Goal: Information Seeking & Learning: Find specific page/section

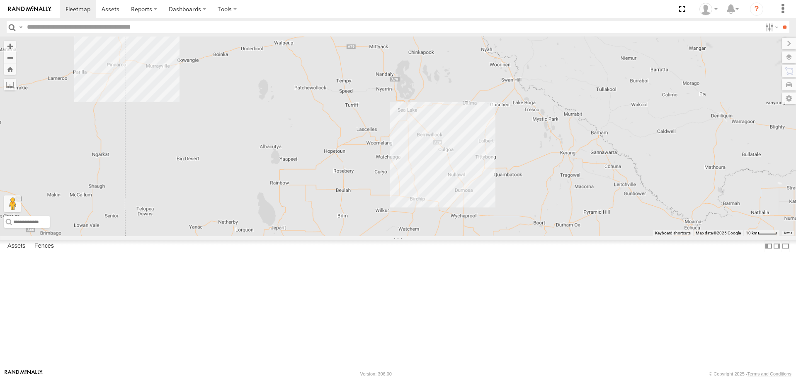
drag, startPoint x: 545, startPoint y: 249, endPoint x: 403, endPoint y: 373, distance: 188.4
click at [403, 373] on body at bounding box center [398, 189] width 796 height 378
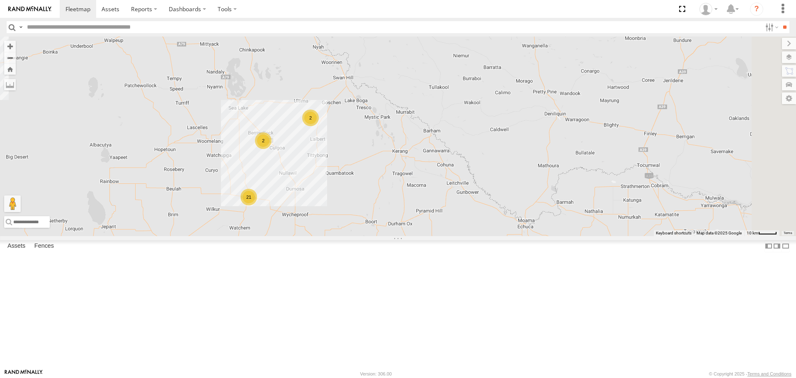
drag, startPoint x: 461, startPoint y: 260, endPoint x: 296, endPoint y: 197, distance: 176.6
click at [296, 197] on div "ATV11 - 1PU4CS 21 2 2" at bounding box center [398, 135] width 796 height 199
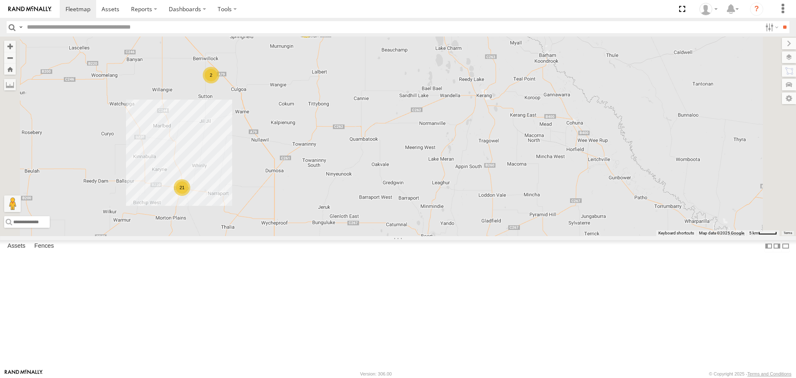
drag, startPoint x: 372, startPoint y: 238, endPoint x: 388, endPoint y: 200, distance: 41.6
click at [388, 200] on div "ATV11 - 1PU4CS 21 2 2" at bounding box center [398, 135] width 796 height 199
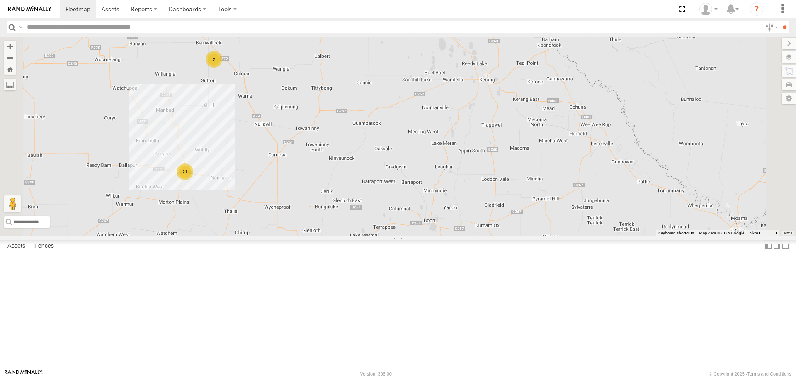
scroll to position [154, 0]
click at [0, 0] on div "LV41 - 1XX1AP" at bounding box center [0, 0] width 0 height 0
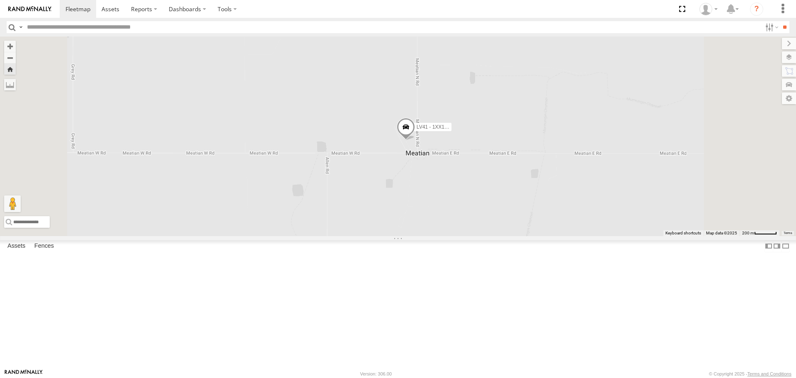
drag, startPoint x: 570, startPoint y: 230, endPoint x: 508, endPoint y: 227, distance: 62.2
click at [508, 227] on div "LV41 - 1XX1AP" at bounding box center [398, 135] width 796 height 199
drag, startPoint x: 519, startPoint y: 233, endPoint x: 492, endPoint y: 227, distance: 27.9
click at [492, 227] on div "LV41 - 1XX1AP" at bounding box center [398, 135] width 796 height 199
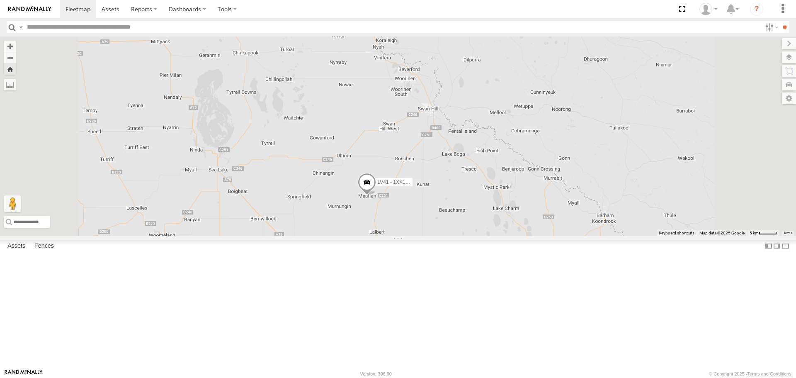
drag, startPoint x: 517, startPoint y: 243, endPoint x: 476, endPoint y: 230, distance: 43.3
click at [476, 230] on div "LV41 - 1XX1AP" at bounding box center [398, 135] width 796 height 199
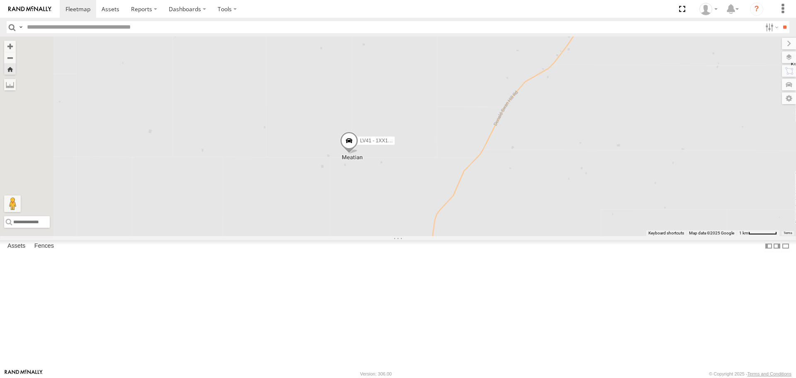
drag, startPoint x: 420, startPoint y: 201, endPoint x: 578, endPoint y: 335, distance: 206.2
click at [578, 235] on div "LV41 - 1XX1AP" at bounding box center [398, 135] width 796 height 199
click at [384, 169] on span at bounding box center [375, 157] width 18 height 22
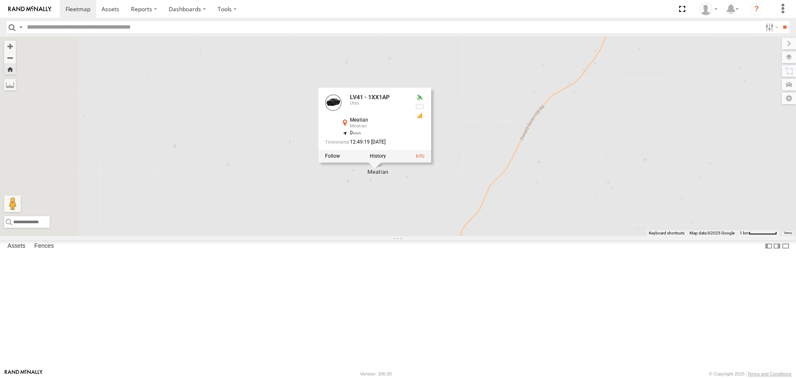
click at [588, 226] on div "LV41 - 1XX1AP LV41 - 1XX1AP Utes Meatian Meatian -35.57388 , 143.34072 0 12:49:…" at bounding box center [398, 135] width 796 height 199
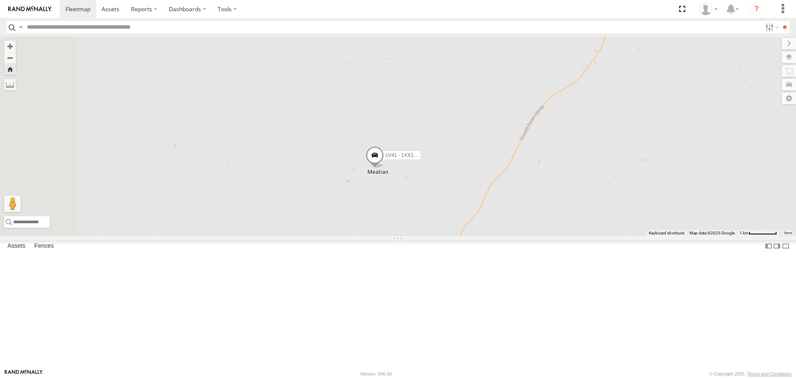
scroll to position [444, 0]
click at [0, 0] on div "ATV13 - 1WF 2SX" at bounding box center [0, 0] width 0 height 0
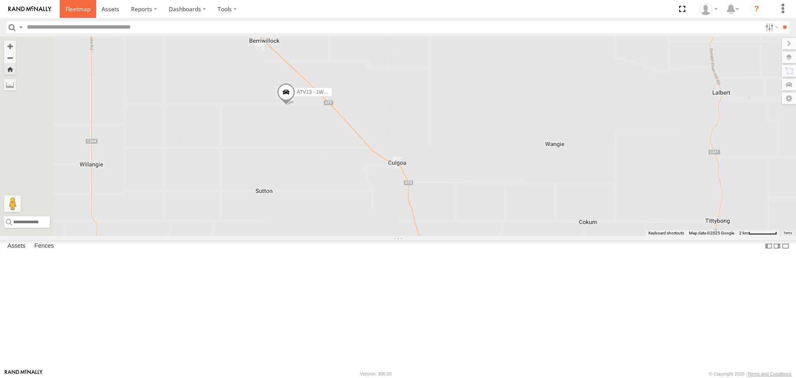
click at [76, 8] on span at bounding box center [77, 9] width 25 height 8
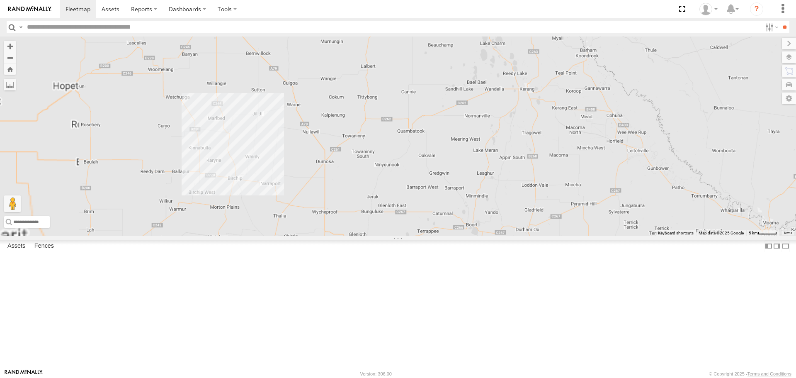
drag, startPoint x: 471, startPoint y: 211, endPoint x: 481, endPoint y: 397, distance: 186.4
click at [481, 377] on html at bounding box center [398, 189] width 796 height 378
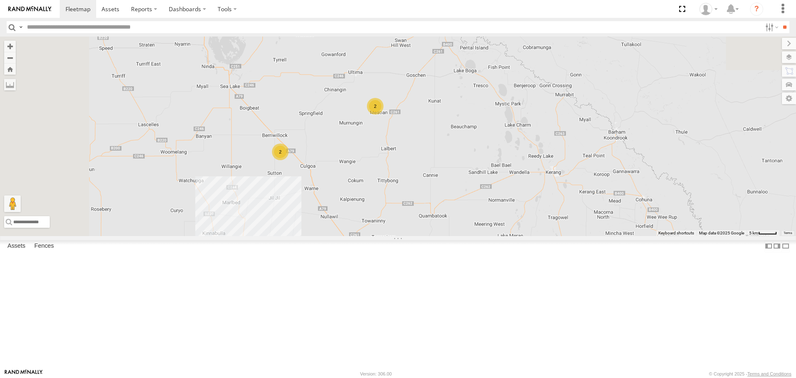
drag, startPoint x: 454, startPoint y: 204, endPoint x: 483, endPoint y: 306, distance: 106.3
click at [483, 235] on div "ATV11 - 1PU4CS TI02 - 1NY2RG EWP02 - XN76LF 21 2 2" at bounding box center [398, 135] width 796 height 199
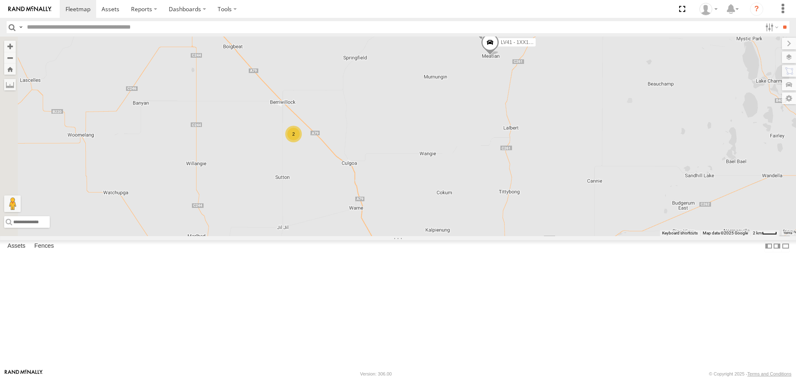
drag, startPoint x: 417, startPoint y: 270, endPoint x: 518, endPoint y: 243, distance: 105.2
click at [518, 235] on div "ATV11 - 1PU4CS TI02 - 1NY2RG EWP02 - XN76LF 2 ATV15 - 1WF2XV LV41 - 1XX1AP" at bounding box center [398, 135] width 796 height 199
click at [302, 143] on div "2" at bounding box center [293, 134] width 17 height 17
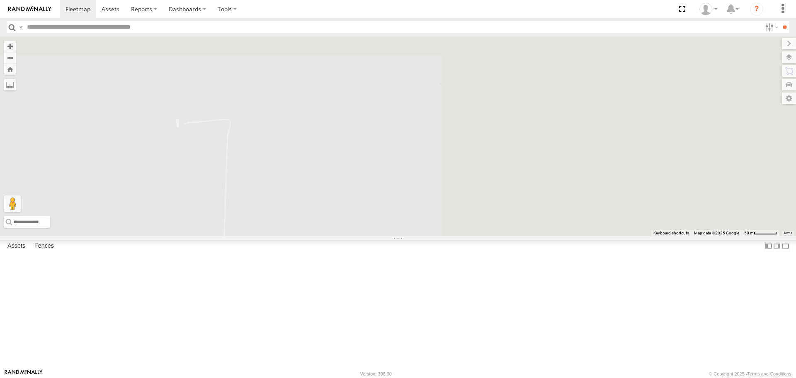
drag, startPoint x: 594, startPoint y: 225, endPoint x: 271, endPoint y: 343, distance: 344.1
click at [268, 235] on div "ATV11 - 1PU4CS TI02 - 1NY2RG EWP02 - XN76LF ATV15 - 1WF2XV LV41 - 1XX1AP 2" at bounding box center [398, 135] width 796 height 199
drag, startPoint x: 497, startPoint y: 242, endPoint x: 380, endPoint y: 297, distance: 129.6
click at [380, 235] on div "ATV11 - 1PU4CS TI02 - 1NY2RG EWP02 - XN76LF ATV15 - 1WF2XV LV41 - 1XX1AP 2" at bounding box center [398, 135] width 796 height 199
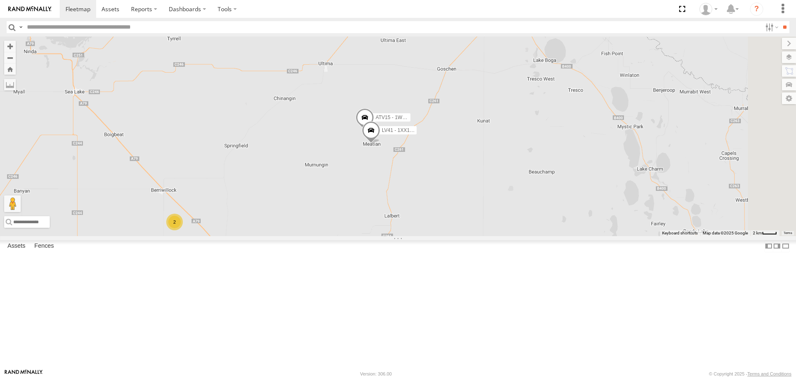
drag, startPoint x: 467, startPoint y: 252, endPoint x: 357, endPoint y: 275, distance: 112.3
click at [357, 235] on div "ATV11 - 1PU4CS TI02 - 1NY2RG EWP02 - XN76LF ATV15 - 1WF2XV LV41 - 1XX1AP 2" at bounding box center [398, 135] width 796 height 199
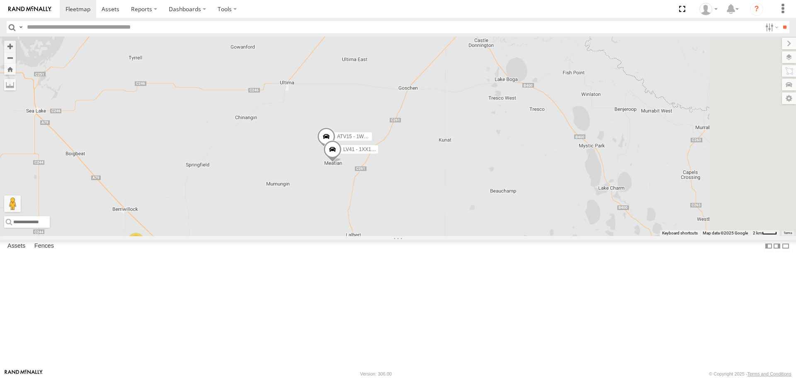
drag, startPoint x: 393, startPoint y: 257, endPoint x: 338, endPoint y: 291, distance: 64.6
click at [338, 235] on div "ATV11 - 1PU4CS TI02 - 1NY2RG EWP02 - XN76LF ATV15 - 1WF2XV LV41 - 1XX1AP 2" at bounding box center [398, 135] width 796 height 199
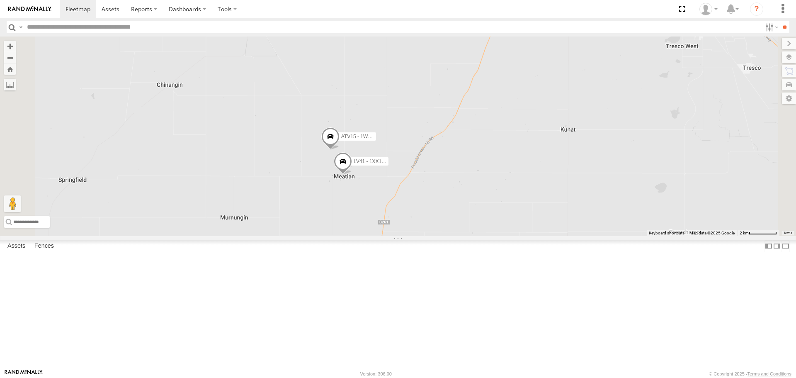
drag, startPoint x: 361, startPoint y: 249, endPoint x: 363, endPoint y: 296, distance: 46.9
click at [363, 235] on div "ATV11 - 1PU4CS TI02 - 1NY2RG EWP02 - XN76LF ATV15 - 1WF2XV LV41 - 1XX1AP" at bounding box center [398, 135] width 796 height 199
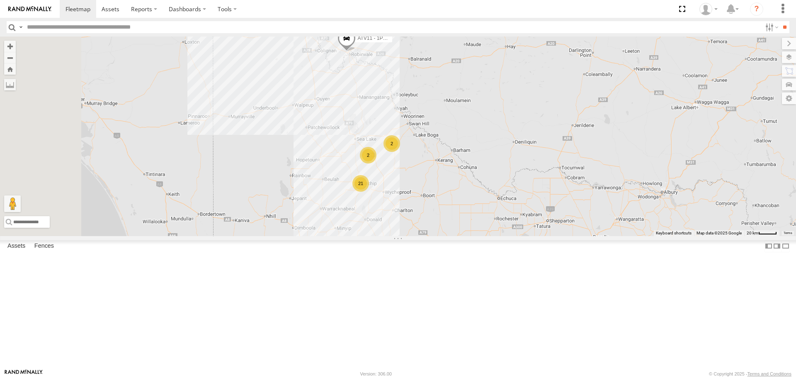
drag, startPoint x: 407, startPoint y: 284, endPoint x: 482, endPoint y: 249, distance: 82.7
click at [482, 235] on div "ATV11 - 1PU4CS TI02 - 1NY2RG EWP02 - XN76LF 21 2 2" at bounding box center [398, 135] width 796 height 199
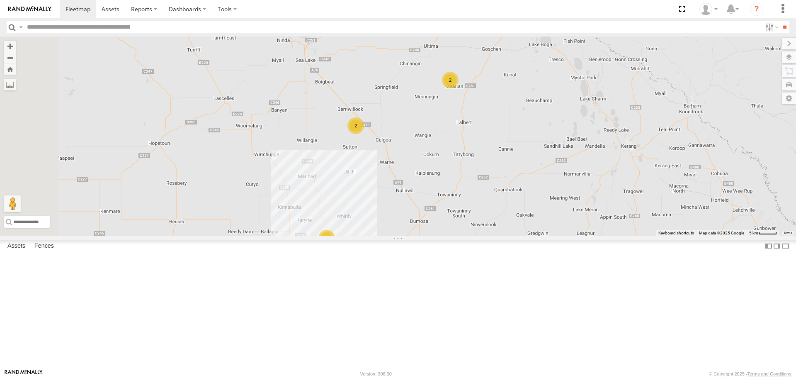
drag, startPoint x: 472, startPoint y: 200, endPoint x: 478, endPoint y: 259, distance: 59.1
click at [478, 235] on div "ATV11 - 1PU4CS TI02 - 1NY2RG EWP02 - XN76LF 21 2 2" at bounding box center [398, 135] width 796 height 199
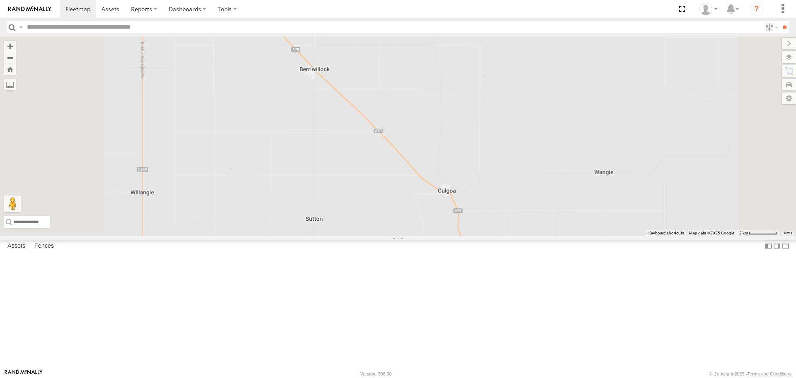
drag, startPoint x: 470, startPoint y: 215, endPoint x: 492, endPoint y: 301, distance: 88.5
click at [492, 235] on div "ATV11 - 1PU4CS TI02 - 1NY2RG EWP02 - XN76LF" at bounding box center [398, 135] width 796 height 199
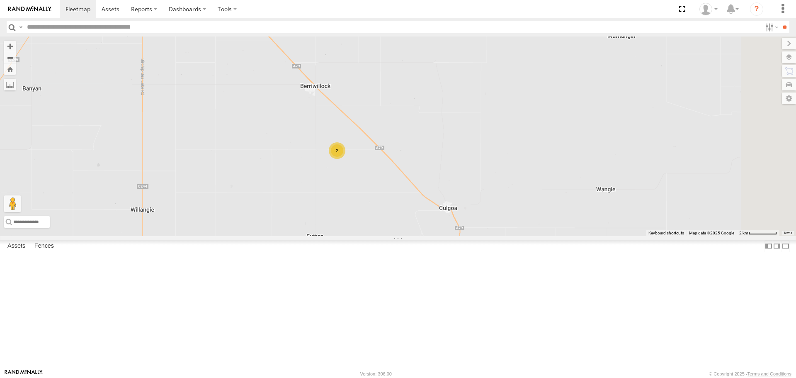
click at [345, 159] on div "2" at bounding box center [337, 150] width 17 height 17
click at [410, 126] on span at bounding box center [401, 115] width 18 height 22
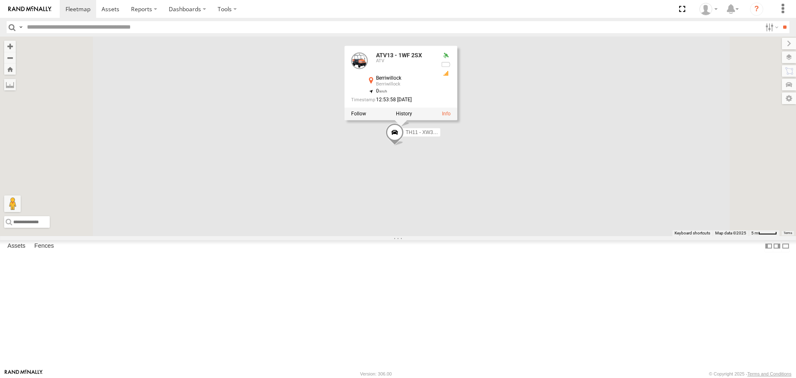
click at [475, 235] on div "ATV11 - 1PU4CS TI02 - 1NY2RG EWP02 - XN76LF ATV13 - 1WF 2SX TH11 - XW38TC ATV13…" at bounding box center [398, 135] width 796 height 199
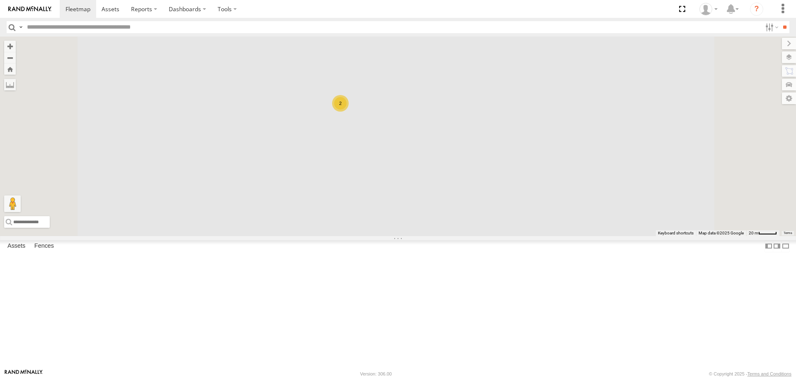
click at [349, 112] on div "2" at bounding box center [340, 103] width 17 height 17
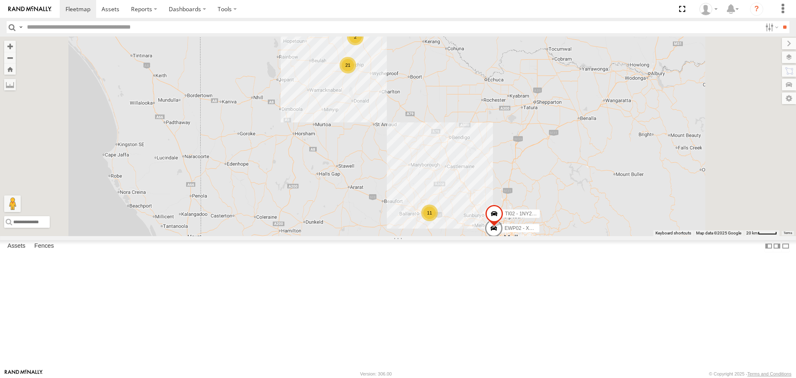
scroll to position [83, 0]
click at [0, 0] on div "Plant" at bounding box center [0, 0] width 0 height 0
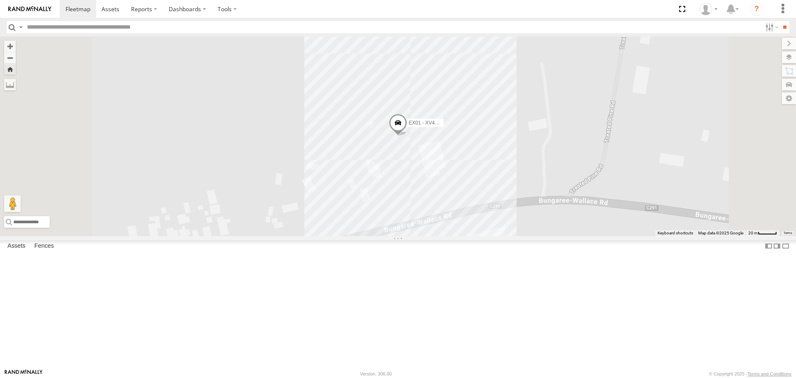
click at [407, 136] on span at bounding box center [398, 125] width 18 height 22
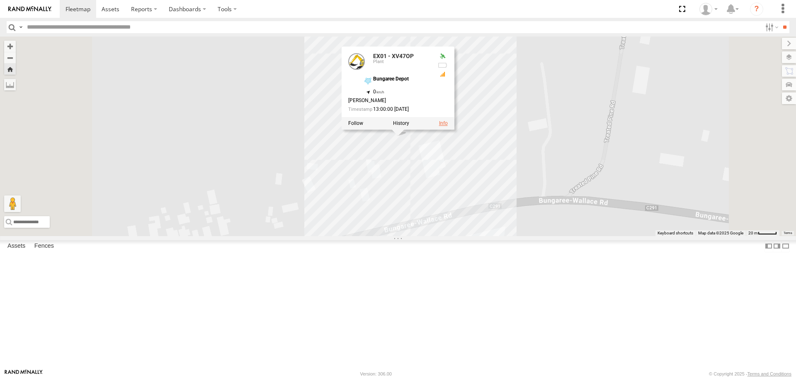
click at [448, 126] on link at bounding box center [443, 124] width 9 height 6
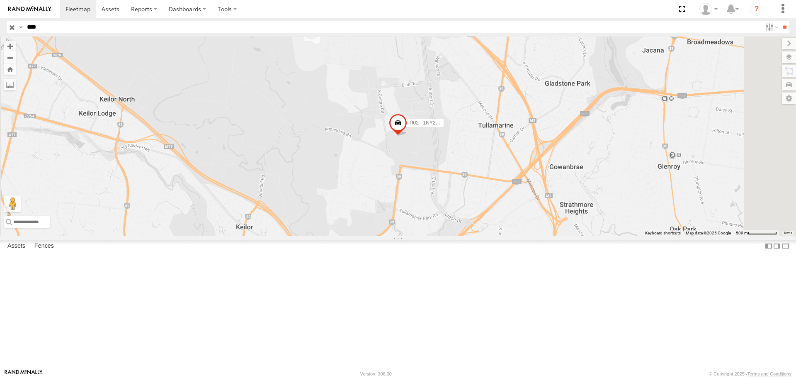
click at [99, 32] on input "****" at bounding box center [393, 27] width 738 height 12
click at [780, 21] on input "**" at bounding box center [785, 27] width 10 height 12
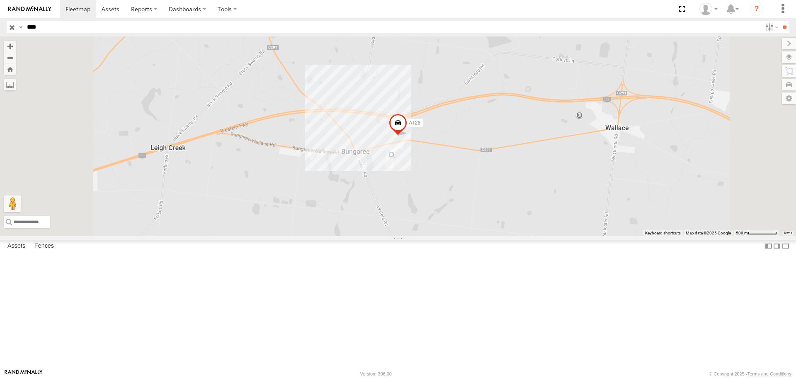
click at [86, 28] on input "****" at bounding box center [393, 27] width 738 height 12
click at [780, 21] on input "**" at bounding box center [785, 27] width 10 height 12
click at [407, 136] on span at bounding box center [398, 125] width 18 height 22
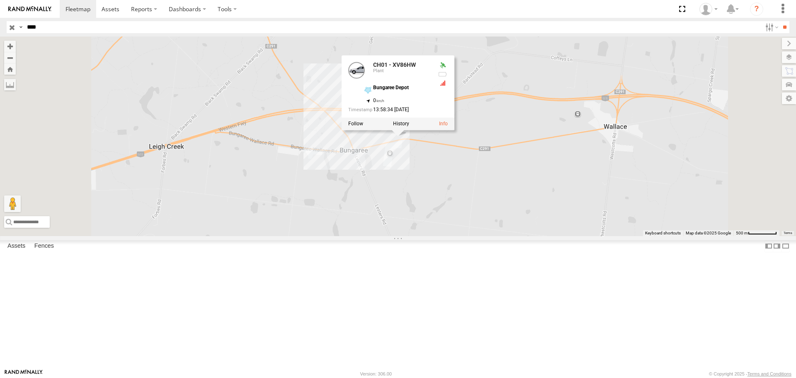
click at [553, 235] on div "CH01 - XV86HW CH01 - XV86HW Plant Bungaree Depot -37.5565 , 144.00637 0 13:58:3…" at bounding box center [398, 135] width 796 height 199
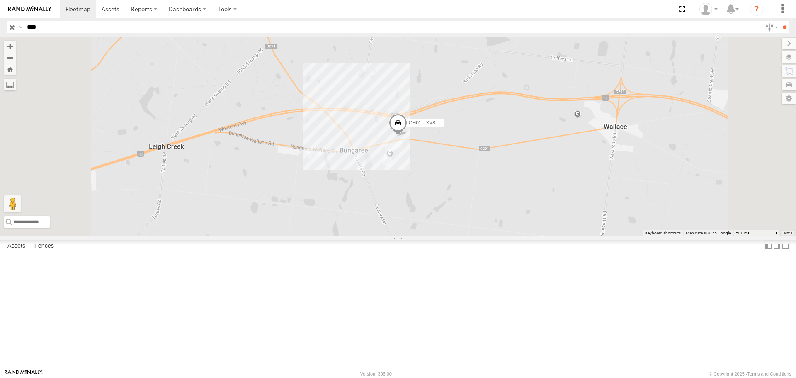
click at [132, 24] on input "****" at bounding box center [393, 27] width 738 height 12
type input "****"
click at [780, 21] on input "**" at bounding box center [785, 27] width 10 height 12
click at [0, 0] on div "Tractors" at bounding box center [0, 0] width 0 height 0
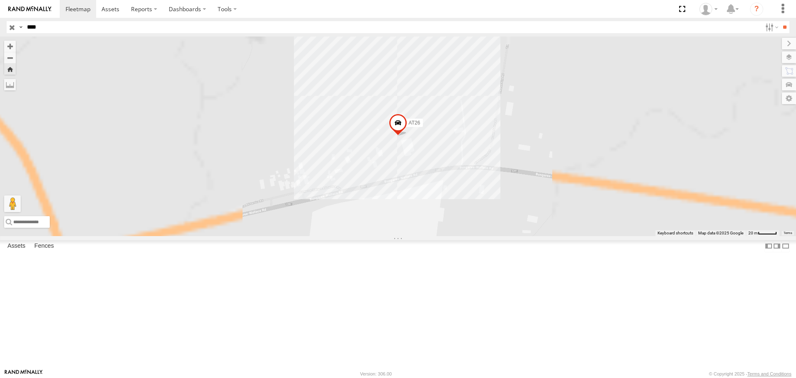
click at [407, 136] on span at bounding box center [398, 125] width 18 height 22
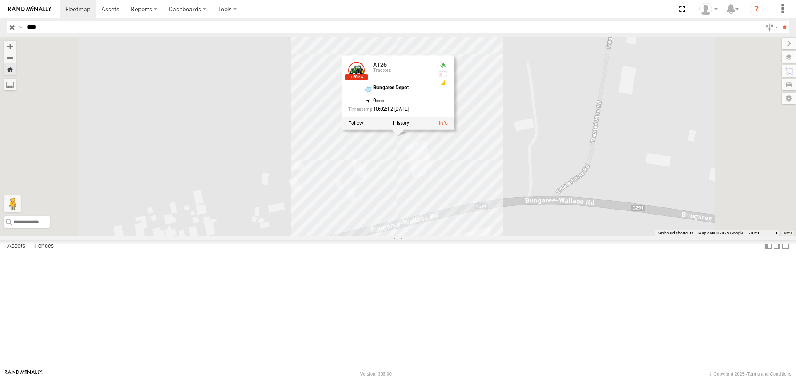
click at [608, 161] on div "AT26 AT26 Tractors Bungaree Depot -37.55631 , 144.00606 0 10:02:12 20/08/2025" at bounding box center [398, 135] width 796 height 199
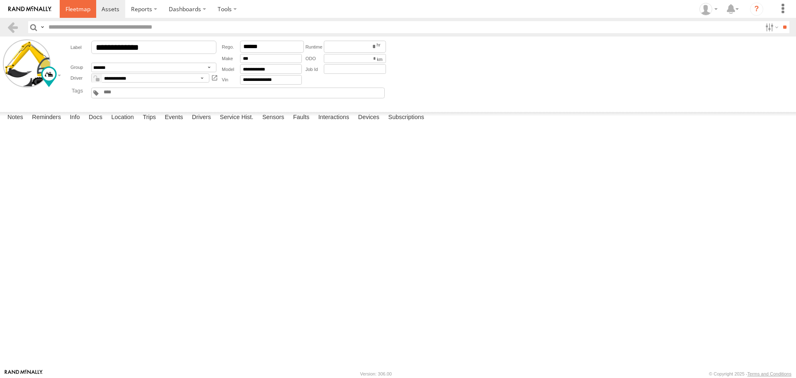
click at [71, 11] on span at bounding box center [77, 9] width 25 height 8
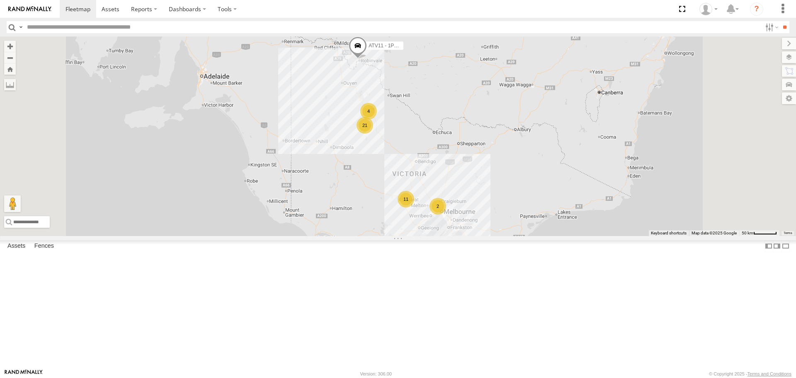
click at [132, 28] on input "text" at bounding box center [393, 27] width 738 height 12
type input "**"
click at [780, 21] on input "**" at bounding box center [785, 27] width 10 height 12
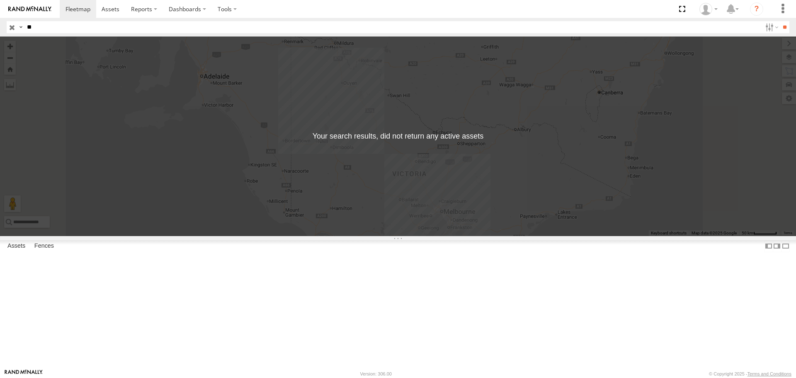
click at [117, 28] on input "**" at bounding box center [393, 27] width 738 height 12
type input "**"
click at [780, 21] on input "**" at bounding box center [785, 27] width 10 height 12
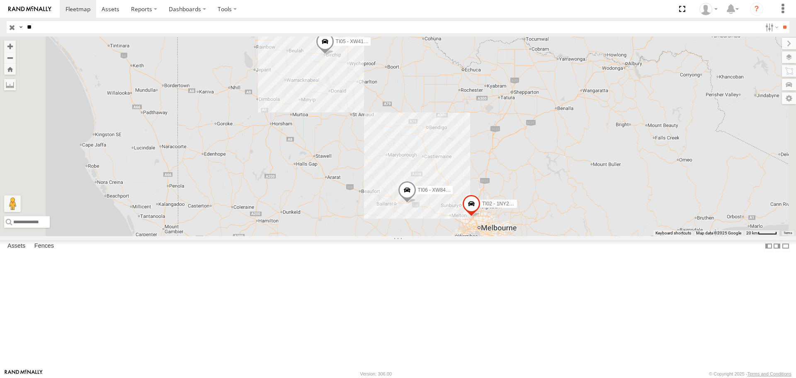
click at [0, 0] on div "Trucks" at bounding box center [0, 0] width 0 height 0
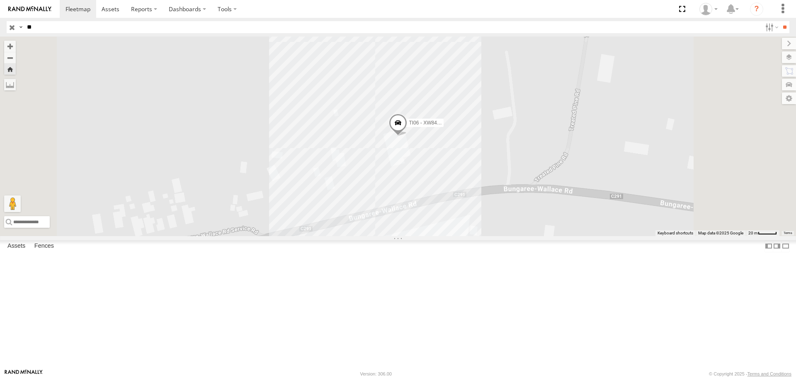
click at [407, 136] on span at bounding box center [398, 125] width 18 height 22
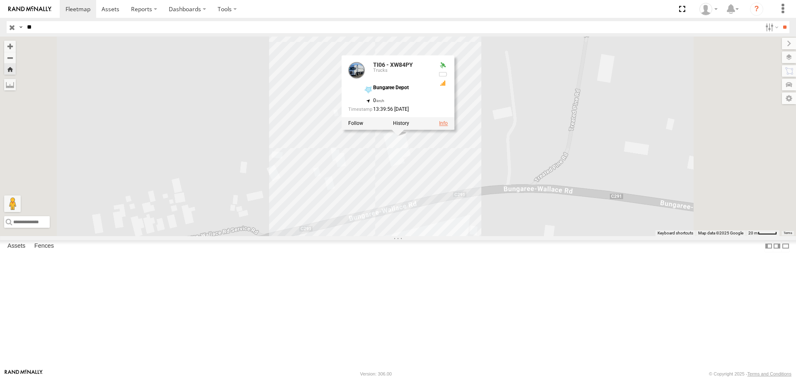
click at [448, 126] on link at bounding box center [443, 124] width 9 height 6
